Goal: Find specific page/section: Find specific page/section

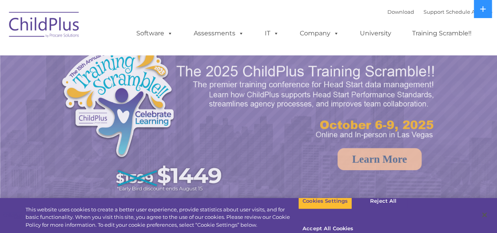
select select "MEDIUM"
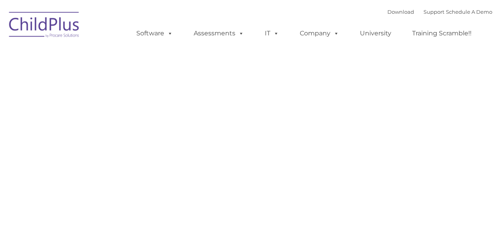
type input ""
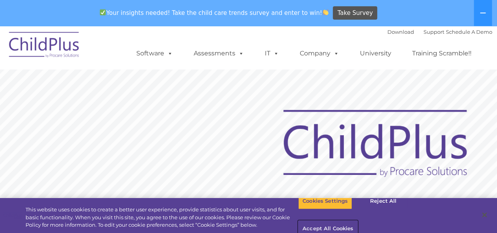
click at [357, 221] on button "Accept All Cookies" at bounding box center [327, 229] width 59 height 16
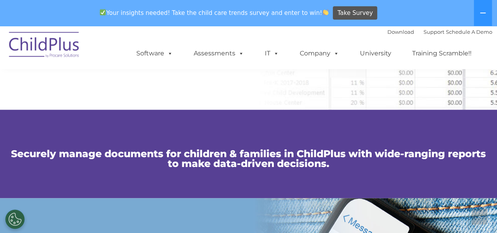
scroll to position [500, 0]
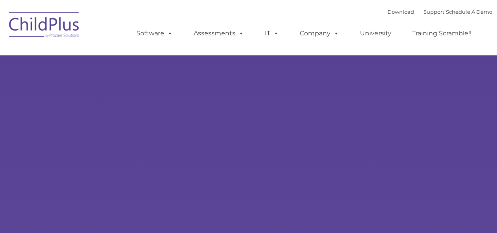
type input ""
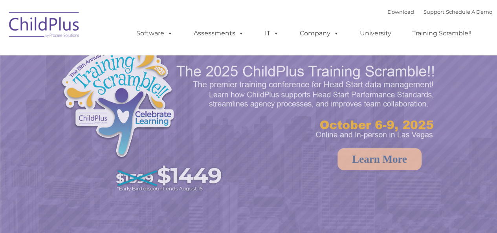
select select "MEDIUM"
